Goal: Task Accomplishment & Management: Use online tool/utility

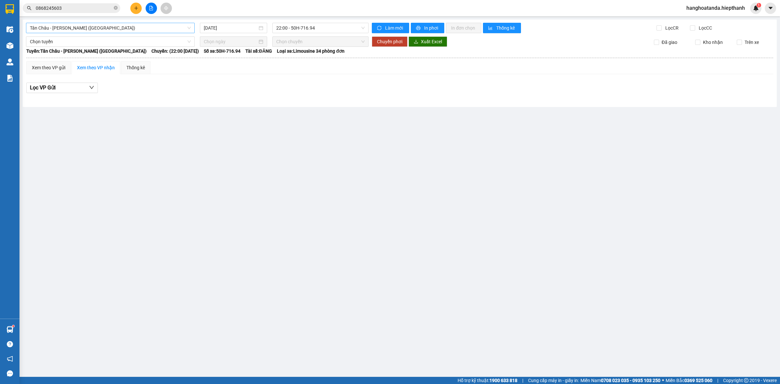
click at [105, 29] on span "Tân Châu - [PERSON_NAME] ([GEOGRAPHIC_DATA])" at bounding box center [110, 28] width 161 height 10
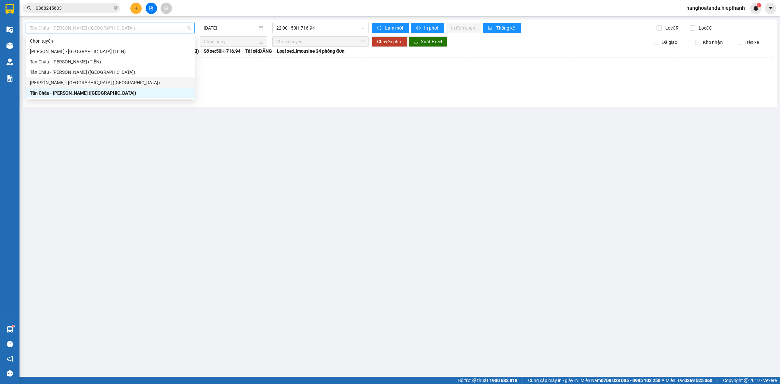
click at [70, 84] on div "[PERSON_NAME] - [GEOGRAPHIC_DATA] ([GEOGRAPHIC_DATA])" at bounding box center [110, 82] width 161 height 7
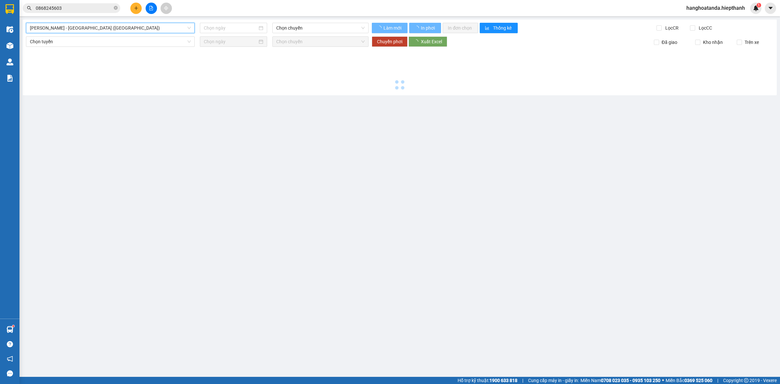
type input "[DATE]"
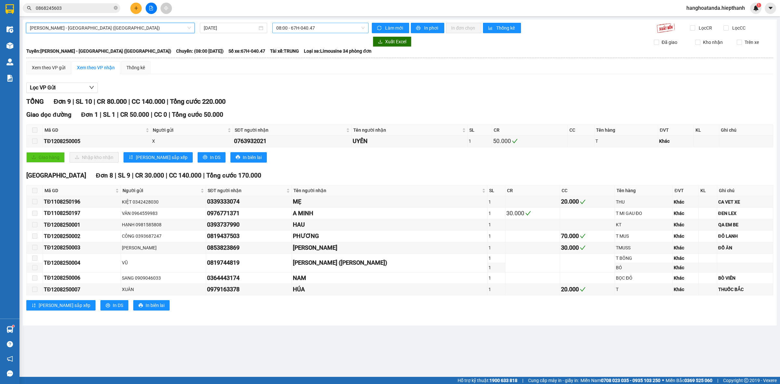
click at [316, 29] on span "08:00 - 67H-040.47" at bounding box center [320, 28] width 88 height 10
drag, startPoint x: 239, startPoint y: 28, endPoint x: 234, endPoint y: 28, distance: 4.6
click at [234, 28] on input "[DATE]" at bounding box center [231, 27] width 54 height 7
click at [116, 25] on span "[PERSON_NAME] - [GEOGRAPHIC_DATA] ([GEOGRAPHIC_DATA])" at bounding box center [110, 28] width 161 height 10
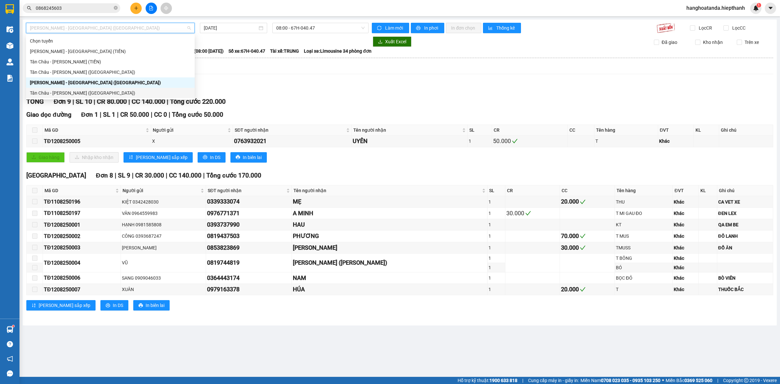
click at [75, 95] on div "Tân Châu - [PERSON_NAME] ([GEOGRAPHIC_DATA])" at bounding box center [110, 92] width 161 height 7
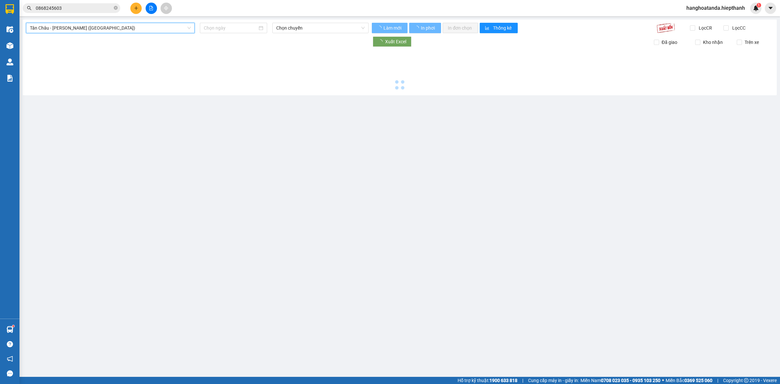
type input "[DATE]"
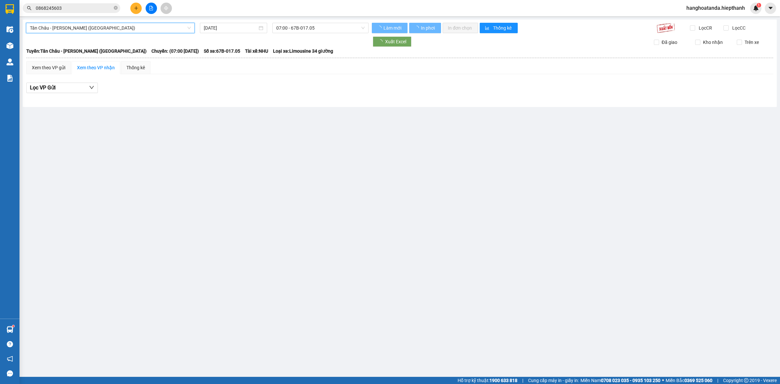
click at [302, 22] on div "[GEOGRAPHIC_DATA] - [GEOGRAPHIC_DATA] (Giường) [GEOGRAPHIC_DATA] - [GEOGRAPHIC_…" at bounding box center [400, 63] width 754 height 87
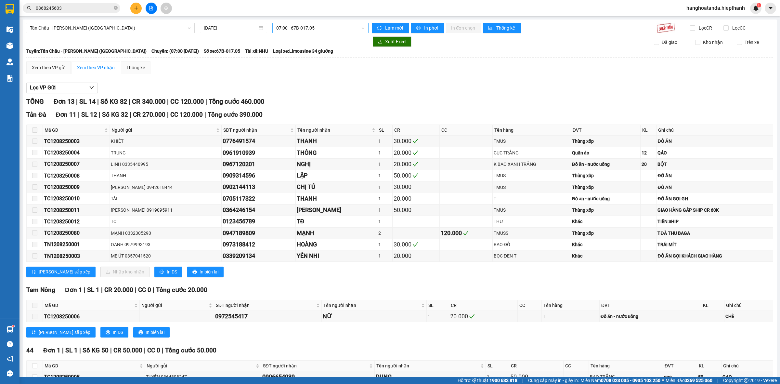
click at [302, 25] on span "07:00 - 67B-017.05" at bounding box center [320, 28] width 88 height 10
click at [302, 100] on div "16:00 - 50H-266.47" at bounding box center [299, 103] width 51 height 7
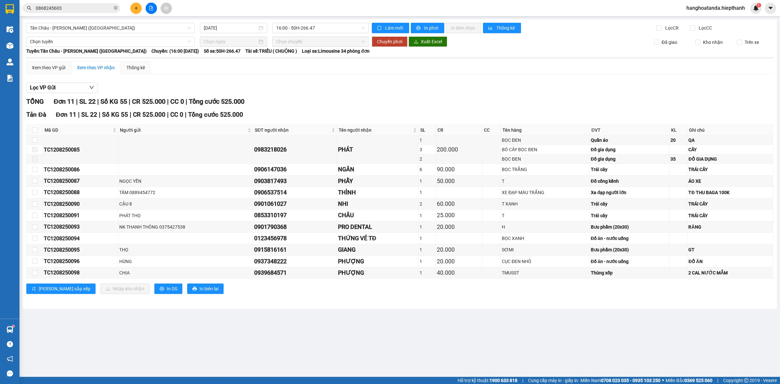
click at [315, 84] on div "Lọc VP Gửi" at bounding box center [399, 88] width 747 height 11
